Goal: Task Accomplishment & Management: Manage account settings

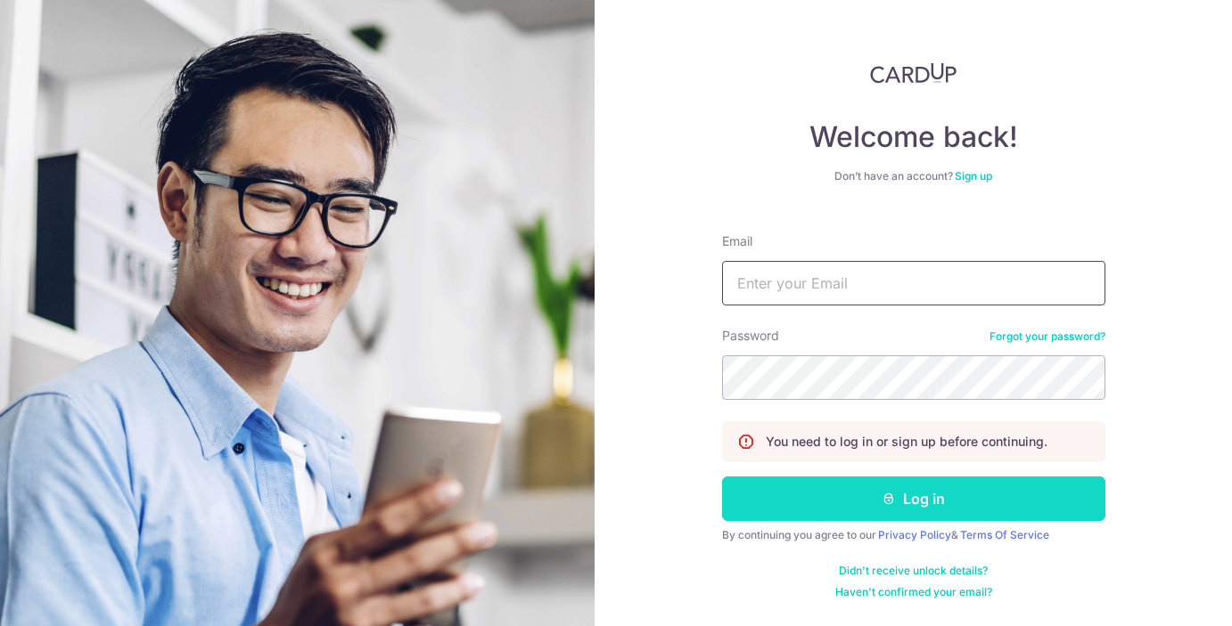
type input "[PERSON_NAME][EMAIL_ADDRESS][DOMAIN_NAME]"
click at [926, 503] on button "Log in" at bounding box center [913, 499] width 383 height 45
